Goal: Task Accomplishment & Management: Complete application form

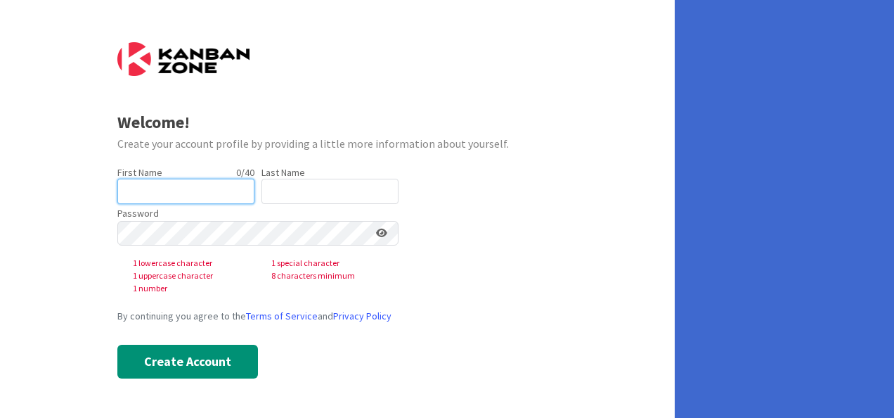
click at [157, 187] on input "text" at bounding box center [185, 191] width 137 height 25
type input "[PERSON_NAME]"
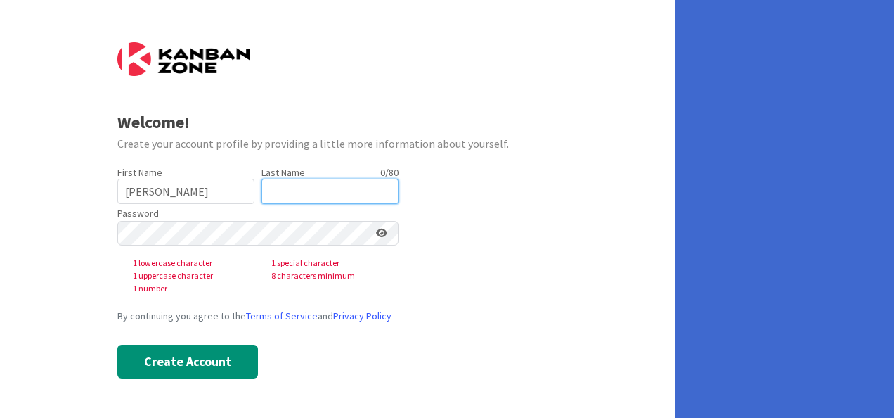
click at [281, 193] on input "text" at bounding box center [329, 191] width 137 height 25
type input "[PERSON_NAME]"
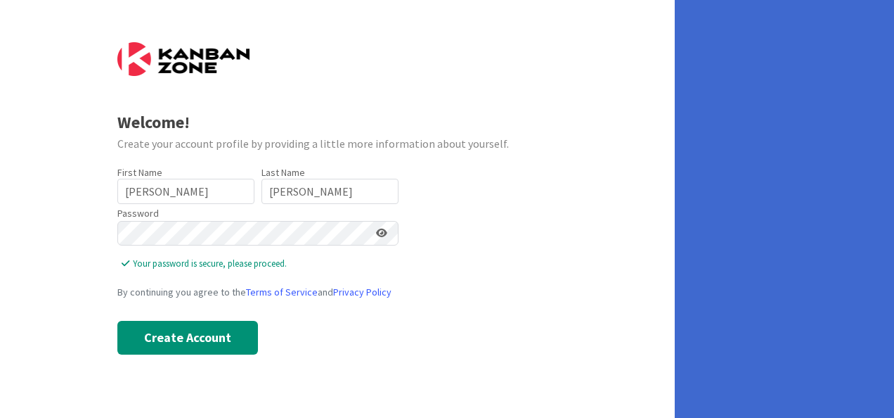
click at [520, 214] on form "Welcome! Create your account profile by providing a little more information abo…" at bounding box center [337, 198] width 441 height 312
click at [204, 334] on button "Create Account" at bounding box center [187, 338] width 141 height 34
